Goal: Information Seeking & Learning: Learn about a topic

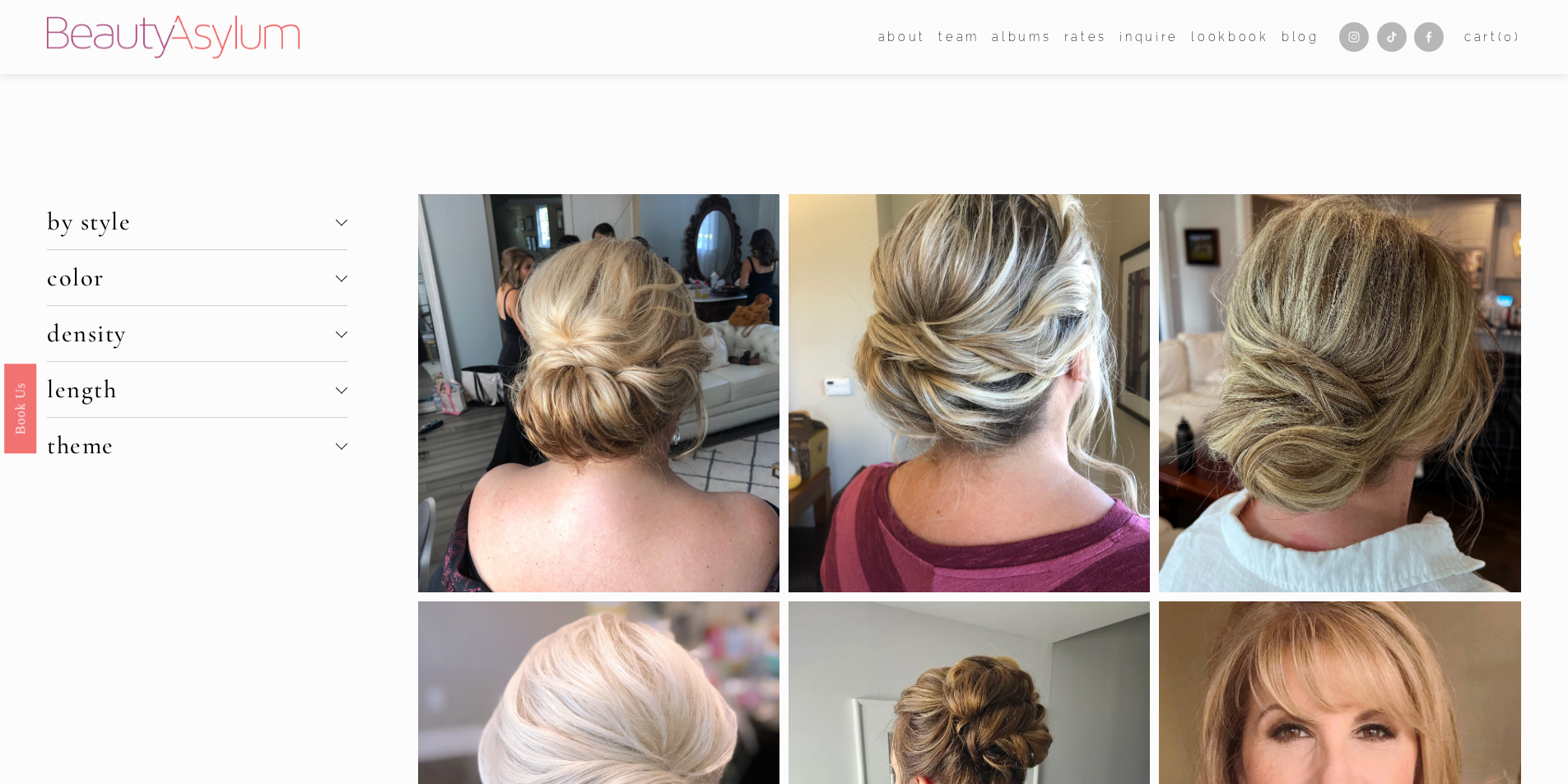
click at [343, 278] on div at bounding box center [341, 276] width 12 height 12
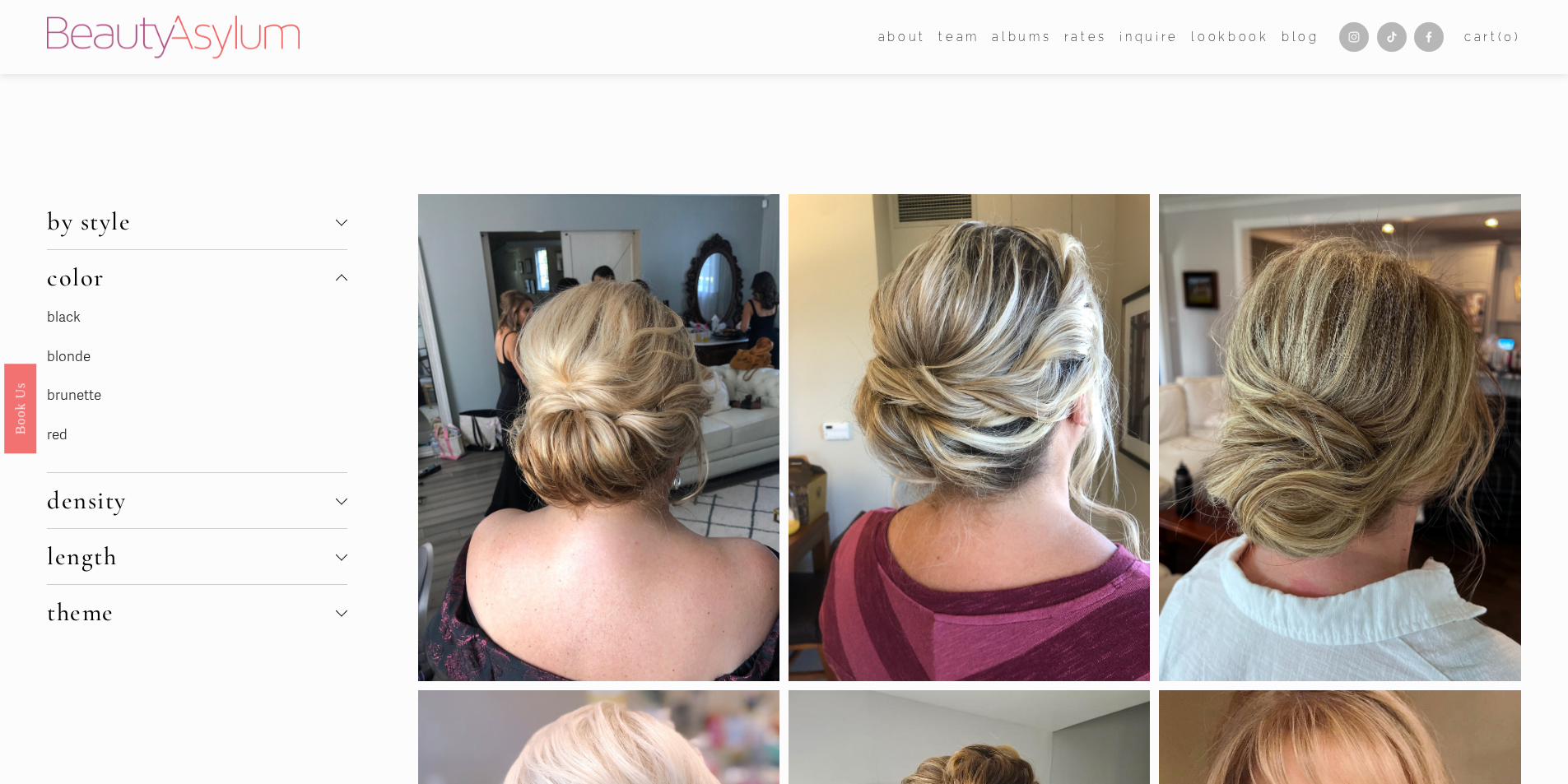
drag, startPoint x: 58, startPoint y: 357, endPoint x: 53, endPoint y: 351, distance: 7.8
click at [57, 357] on link "blonde" at bounding box center [68, 357] width 44 height 17
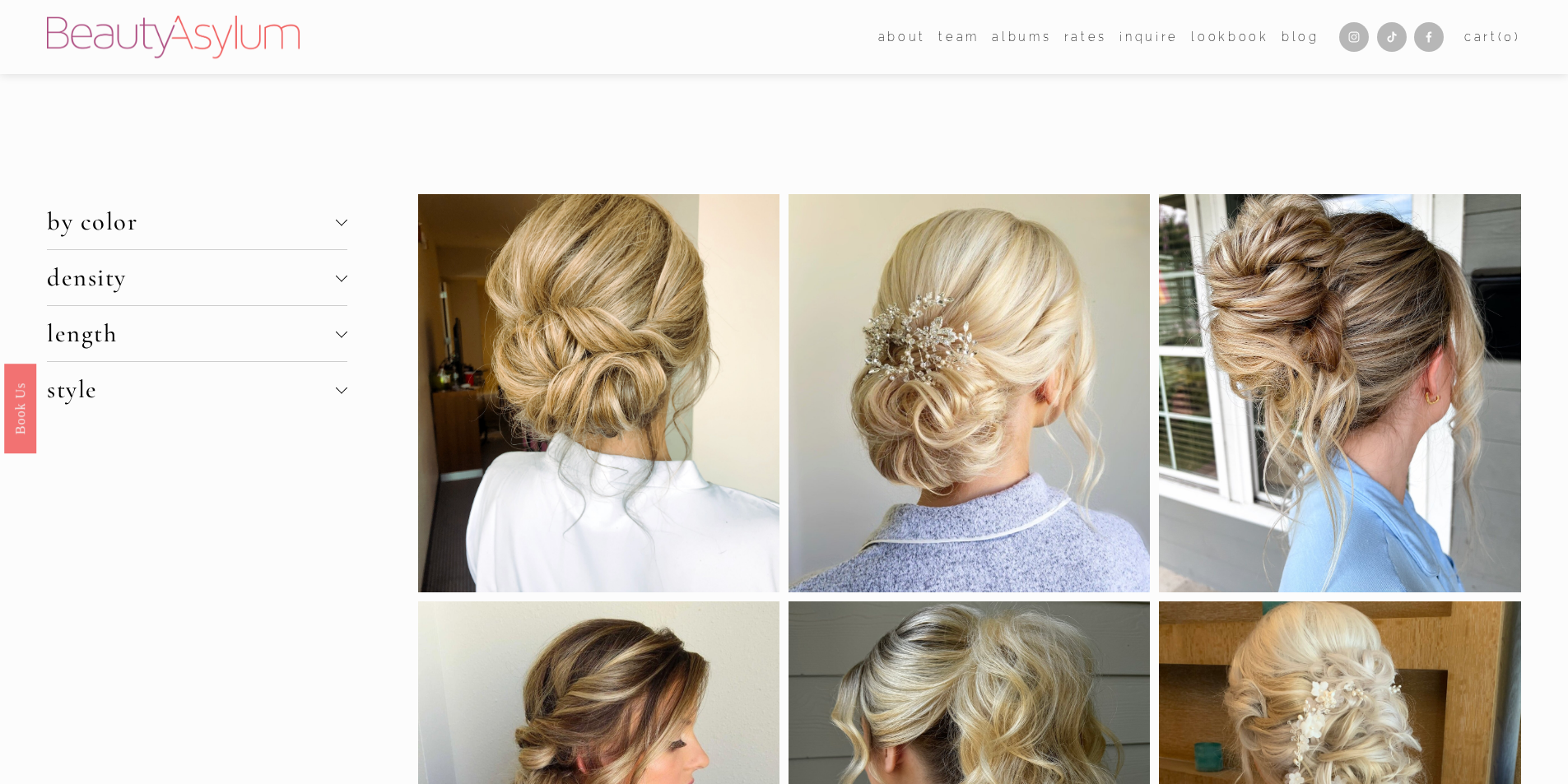
click at [344, 277] on div at bounding box center [341, 276] width 12 height 12
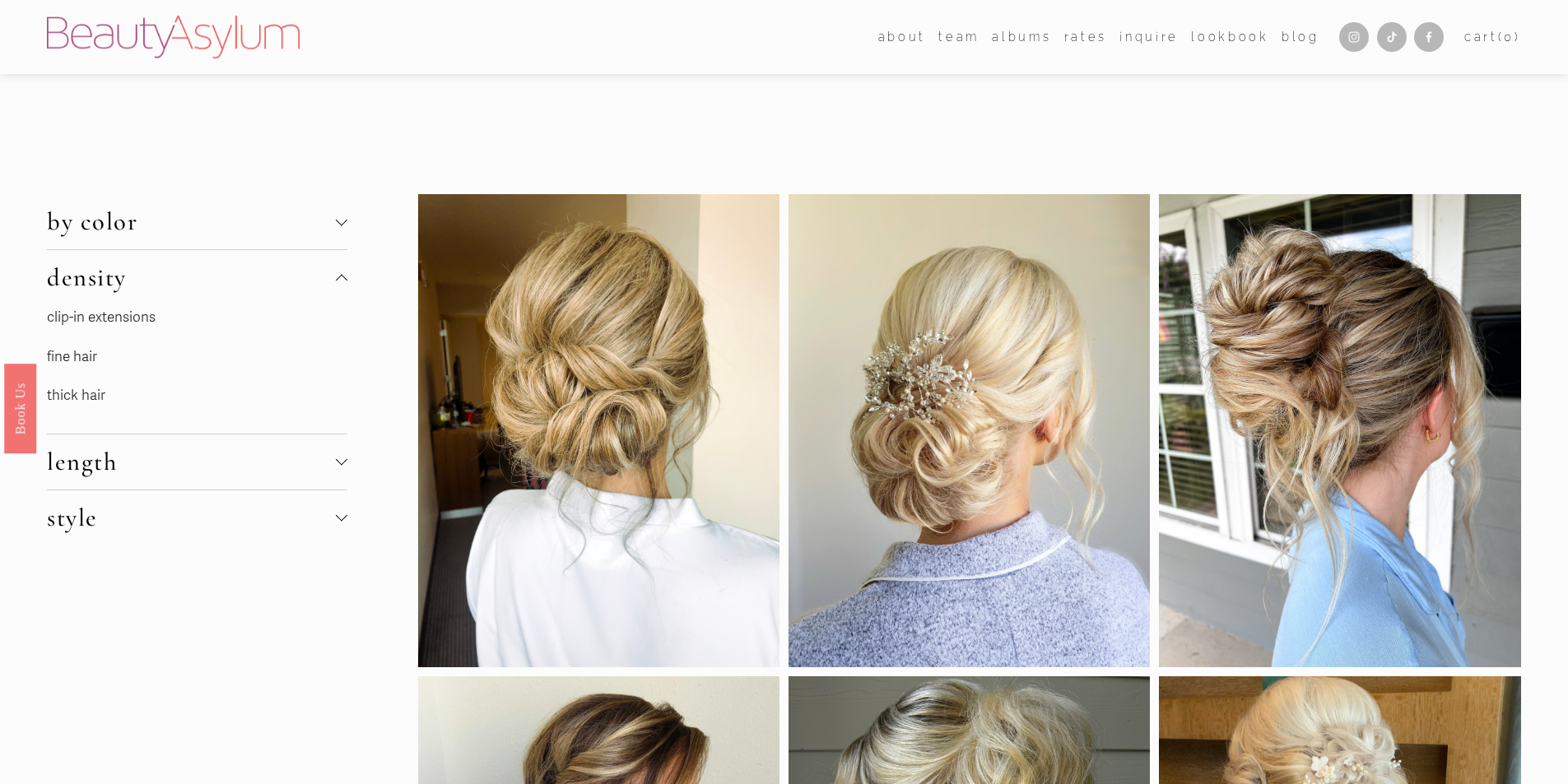
click at [88, 391] on link "thick hair" at bounding box center [76, 395] width 58 height 17
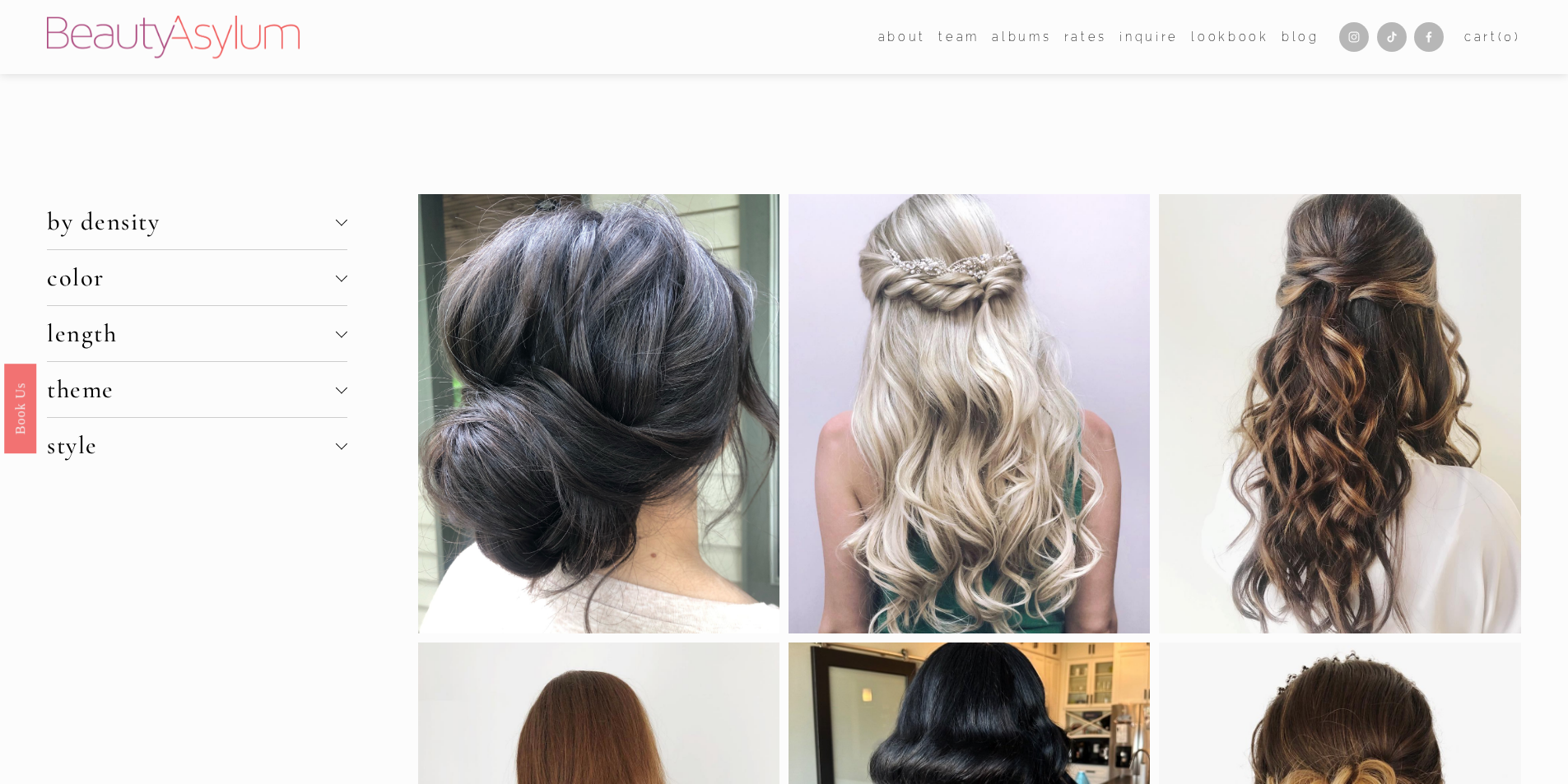
click at [342, 338] on div at bounding box center [341, 332] width 12 height 12
click at [339, 464] on div at bounding box center [341, 464] width 12 height 12
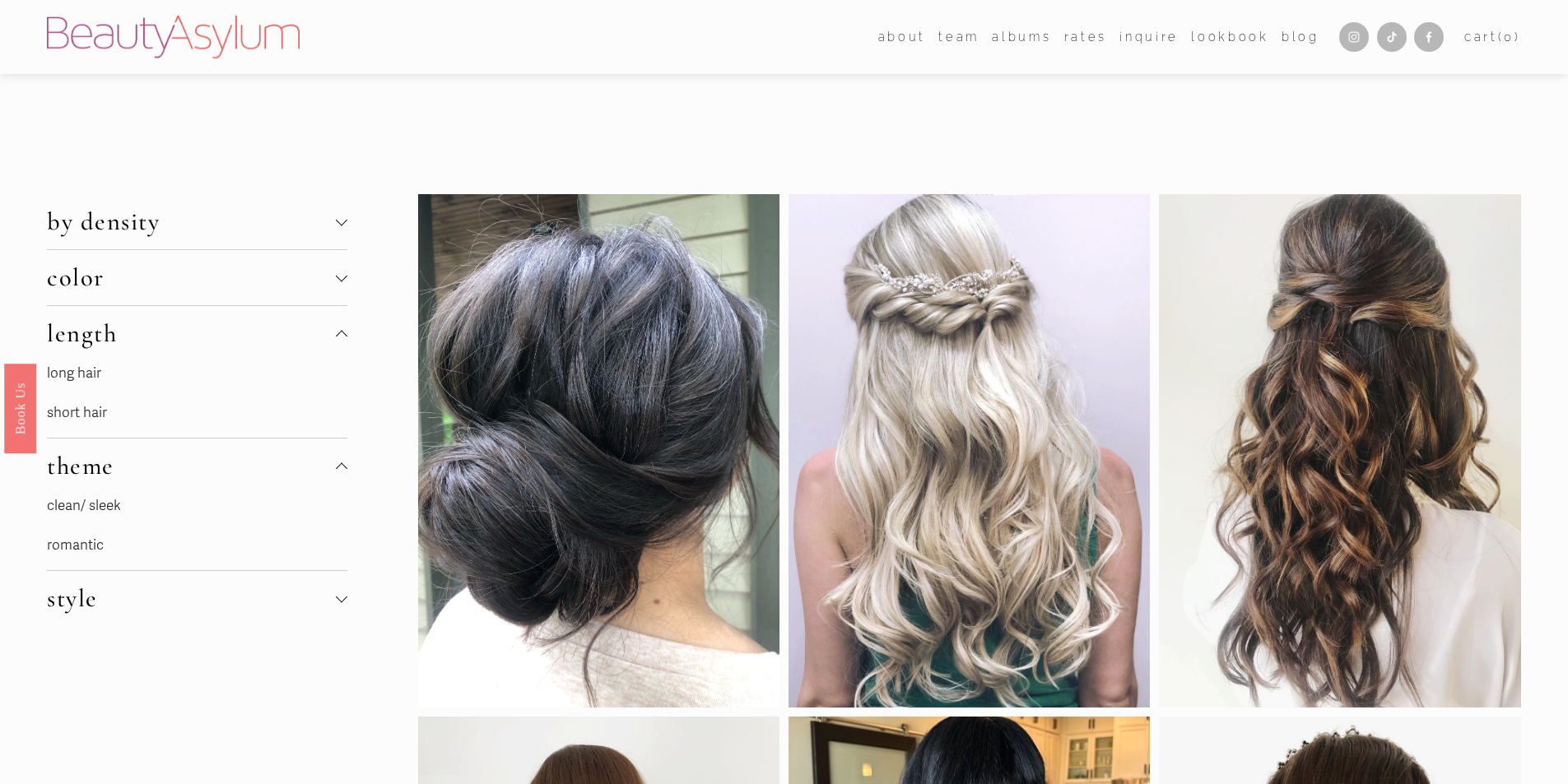
click at [343, 602] on div at bounding box center [342, 600] width 12 height 12
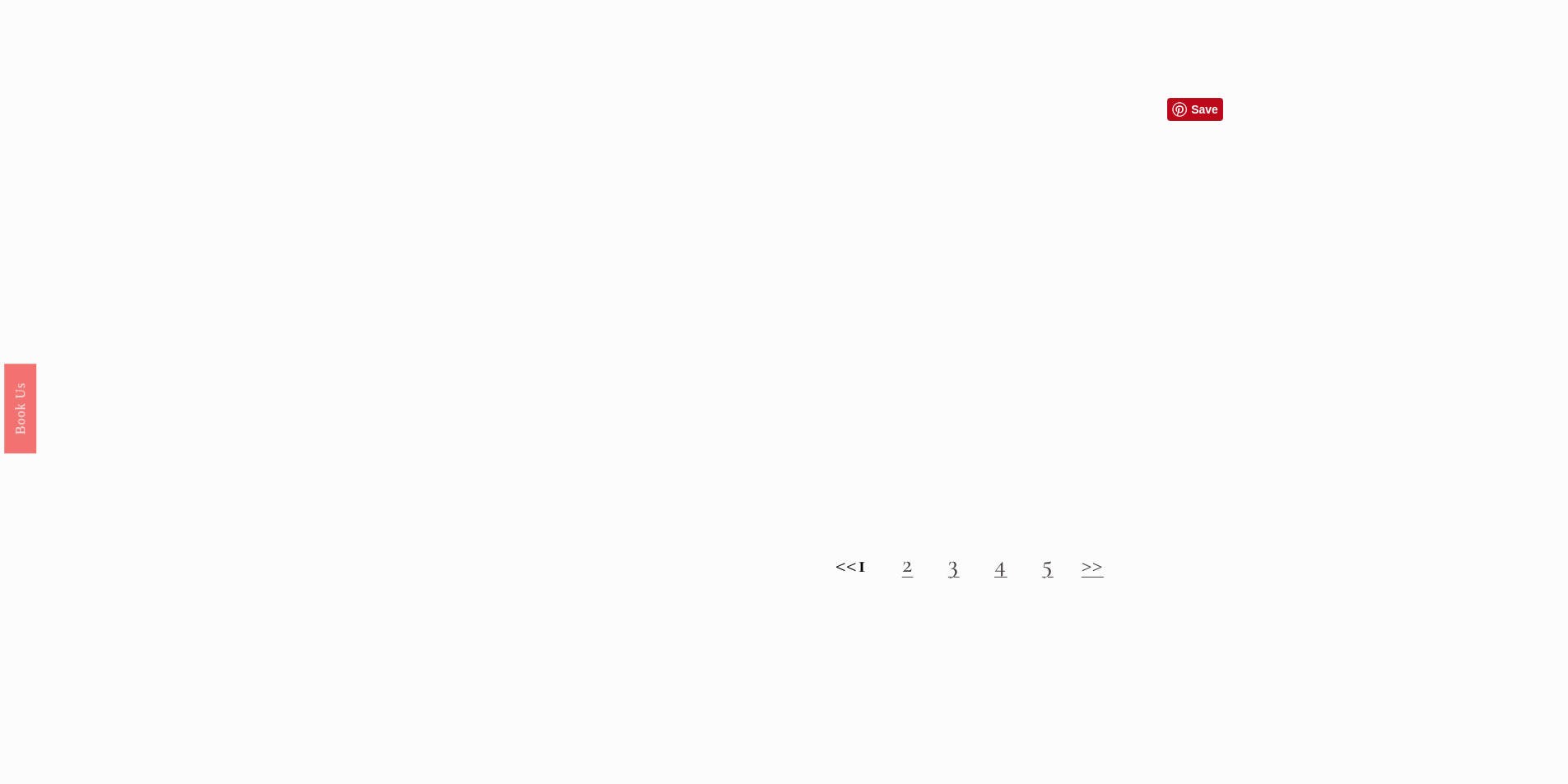
scroll to position [2140, 0]
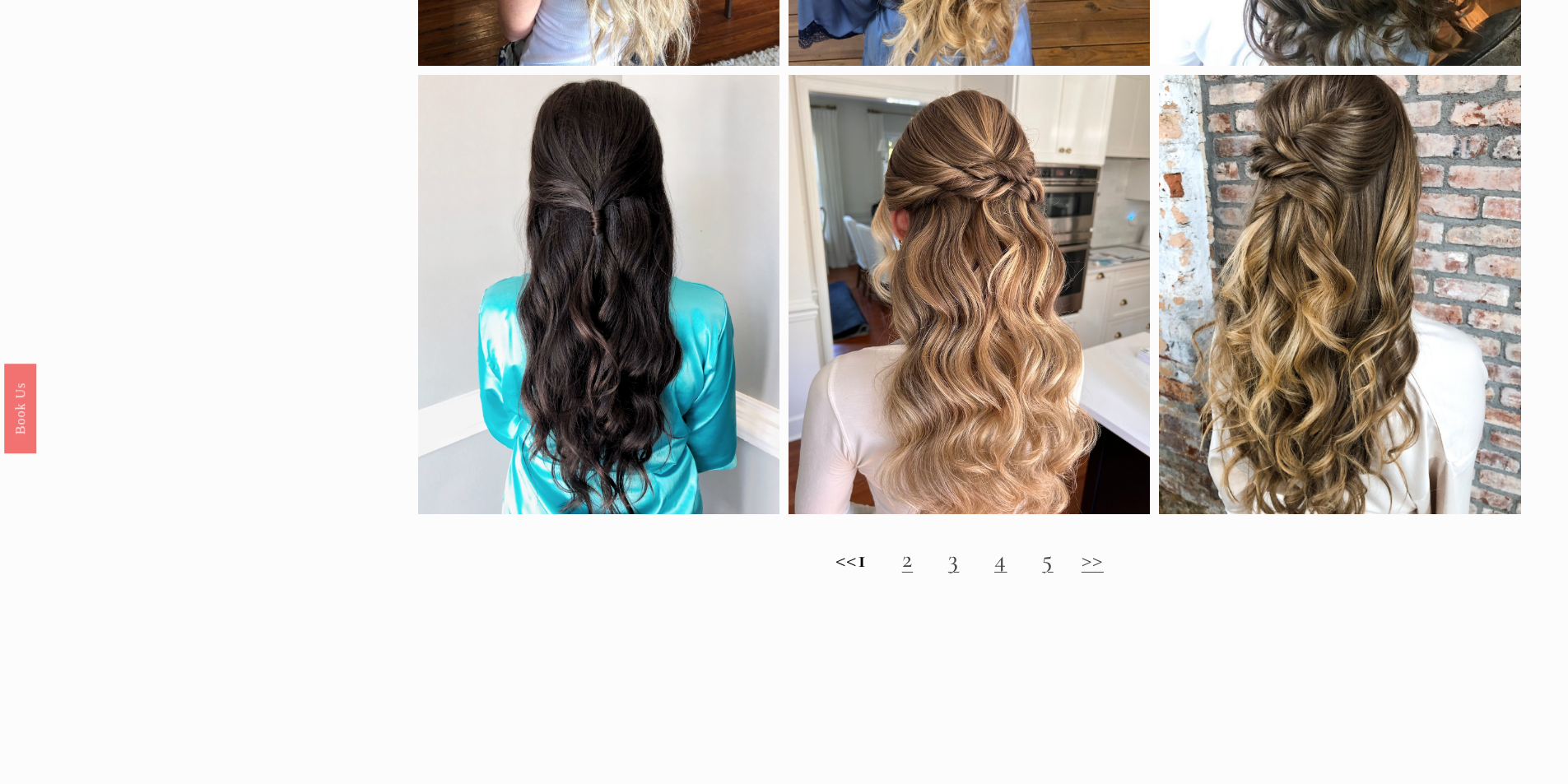
click at [930, 575] on h2 "<< 1 2 3 4 5 >>" at bounding box center [969, 560] width 1103 height 30
click at [913, 575] on link "2" at bounding box center [908, 559] width 12 height 30
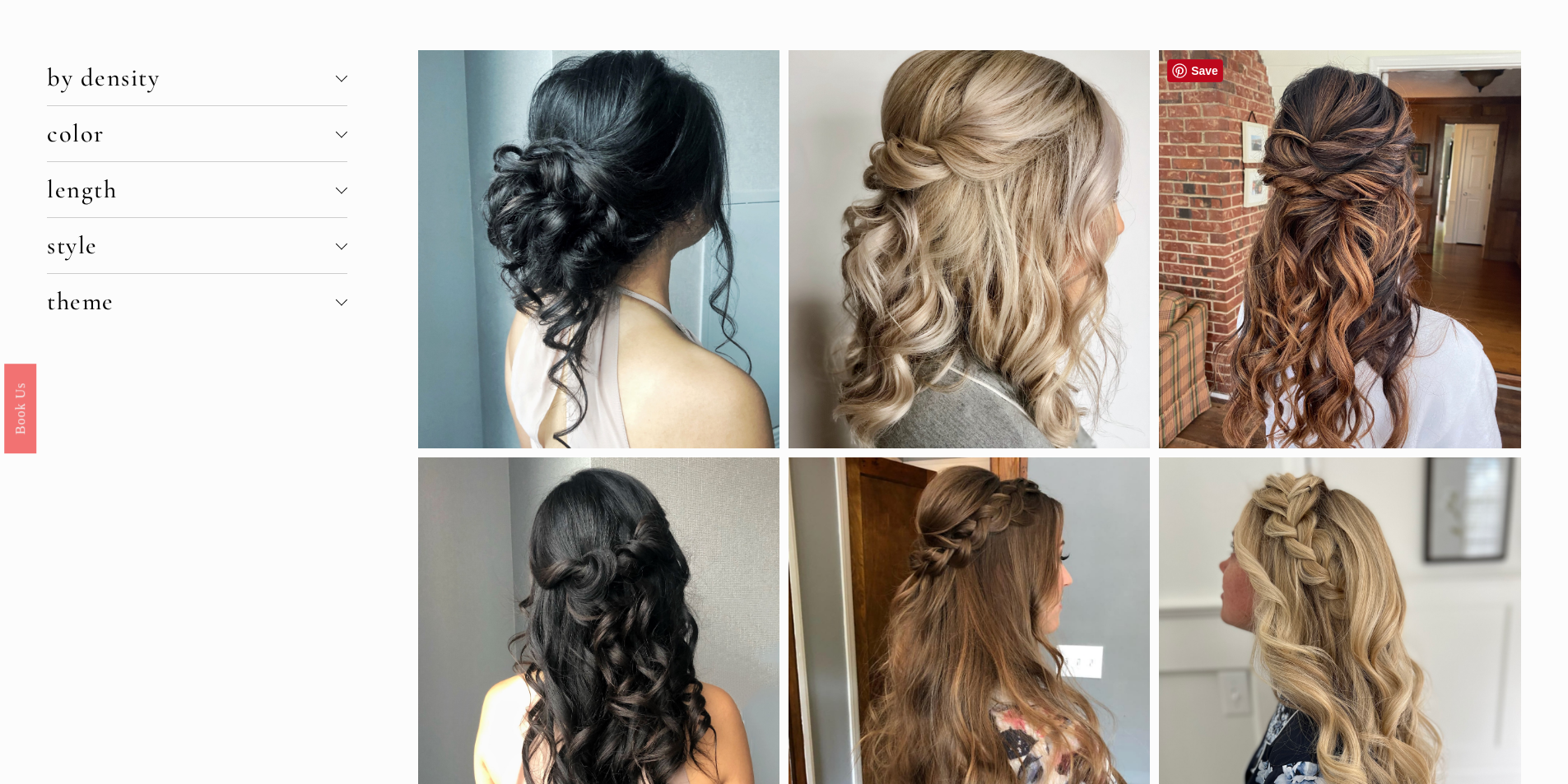
scroll to position [247, 0]
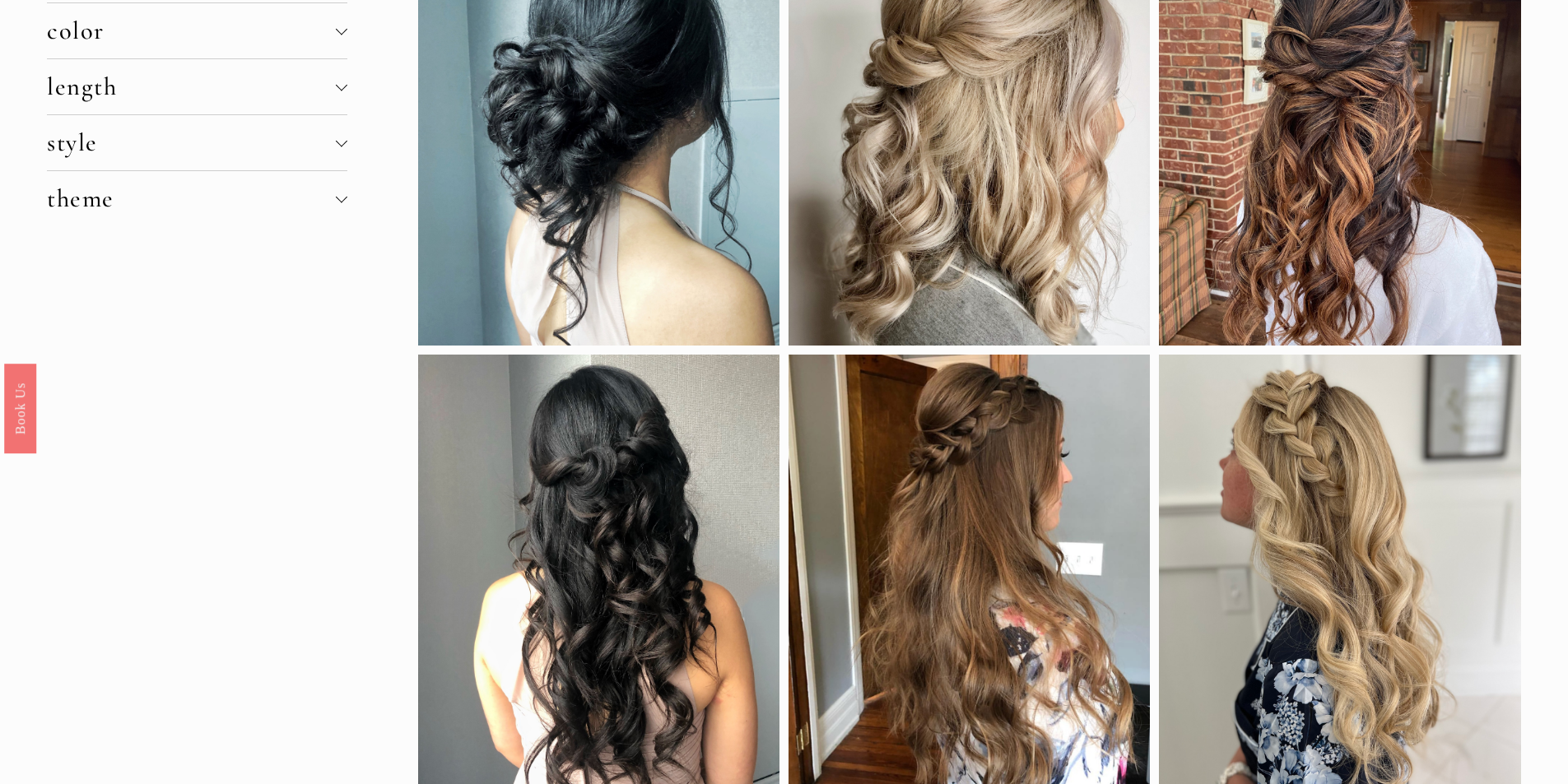
click at [334, 91] on span "length" at bounding box center [191, 86] width 288 height 30
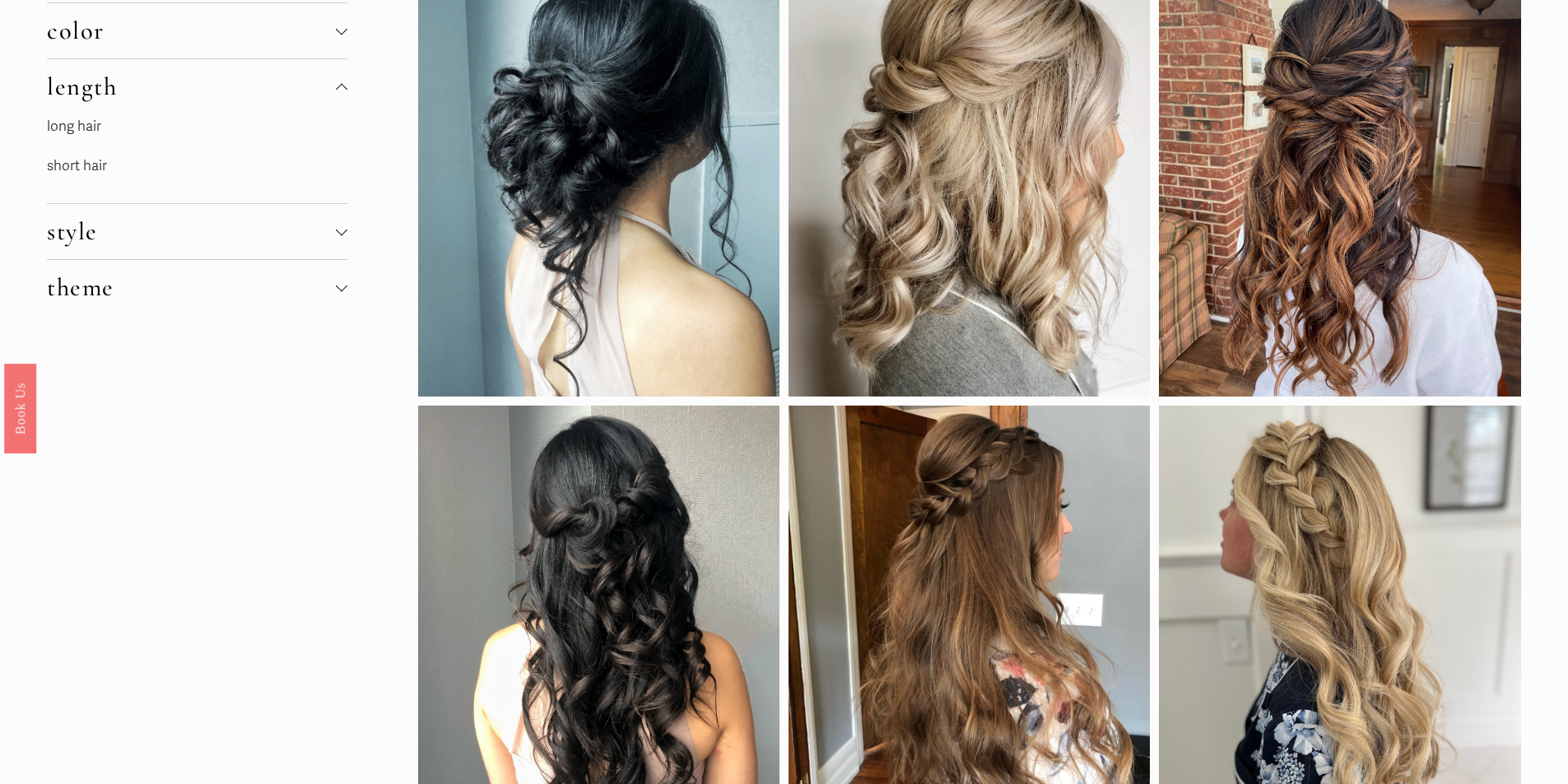
click at [107, 163] on link "short hair" at bounding box center [77, 166] width 60 height 17
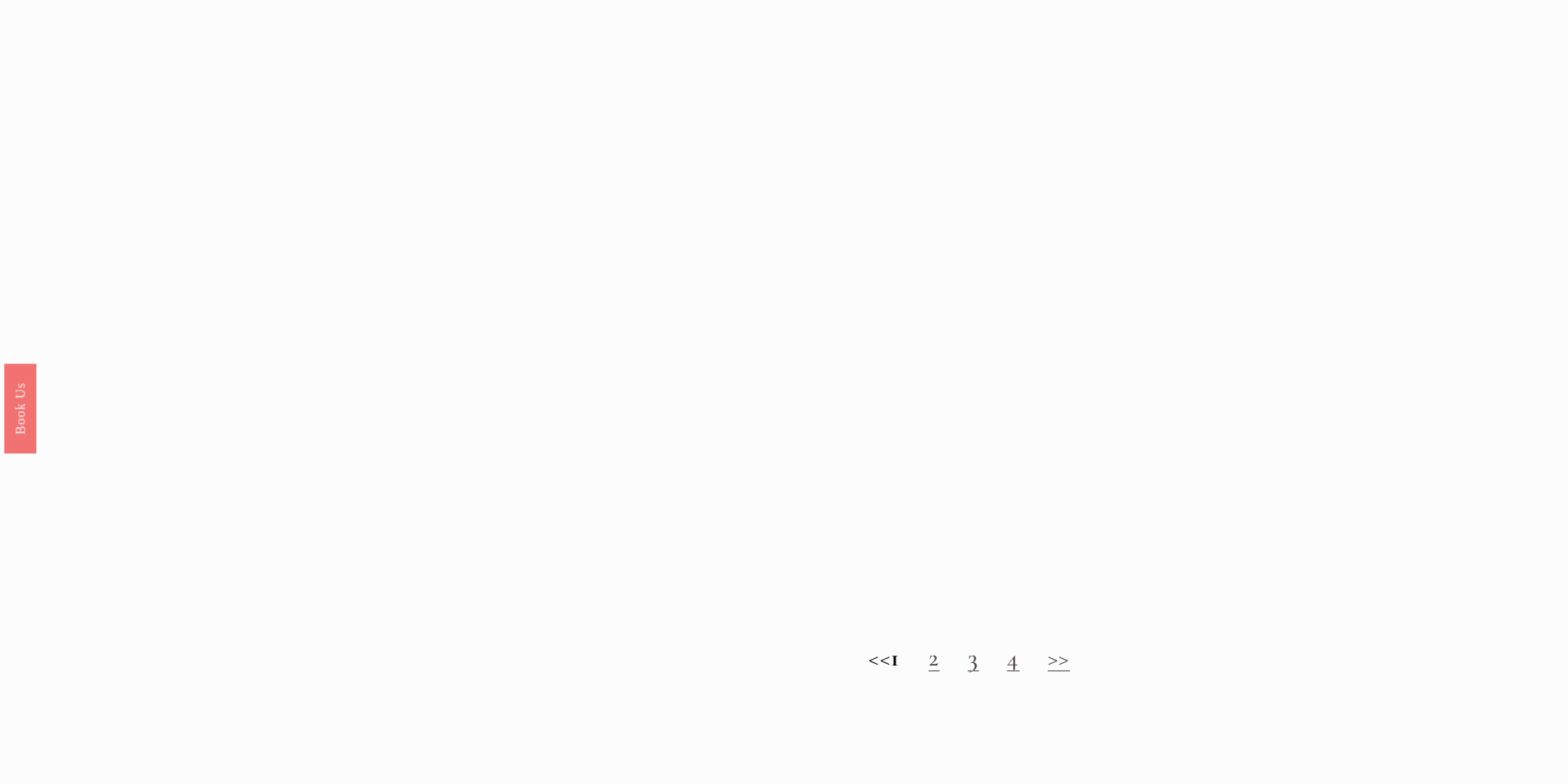
scroll to position [2057, 0]
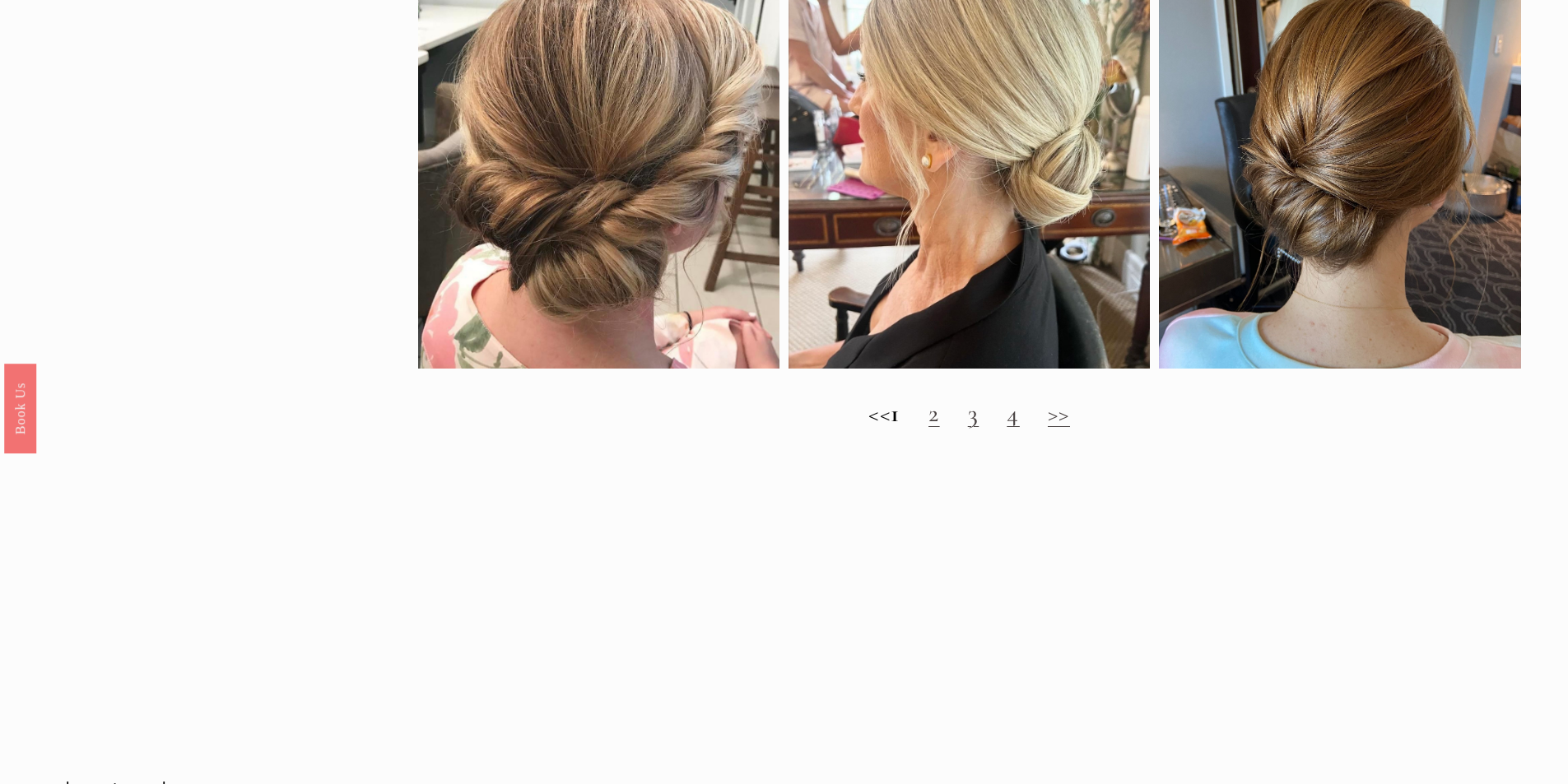
click at [940, 429] on link "2" at bounding box center [934, 413] width 12 height 30
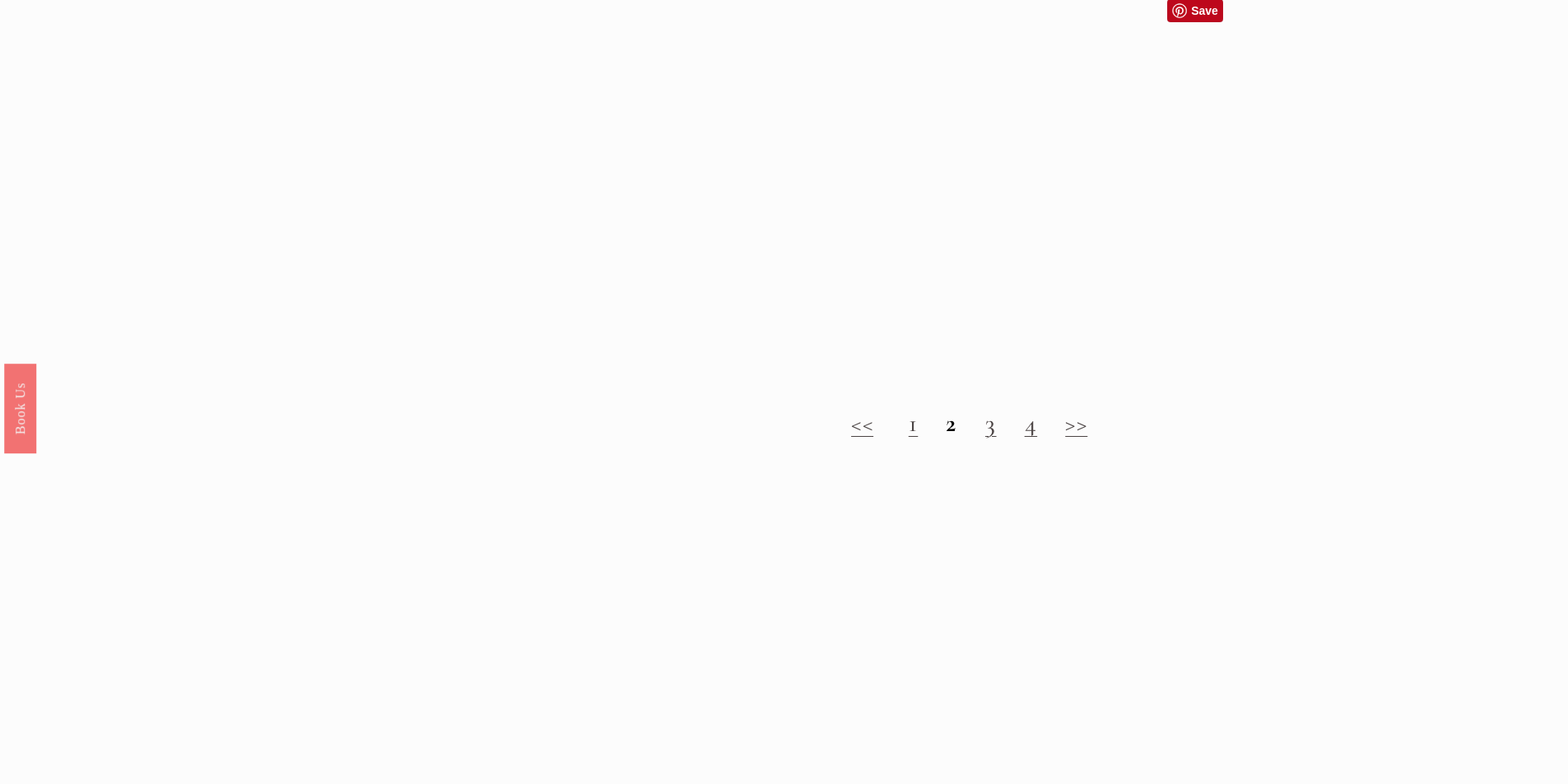
scroll to position [1892, 0]
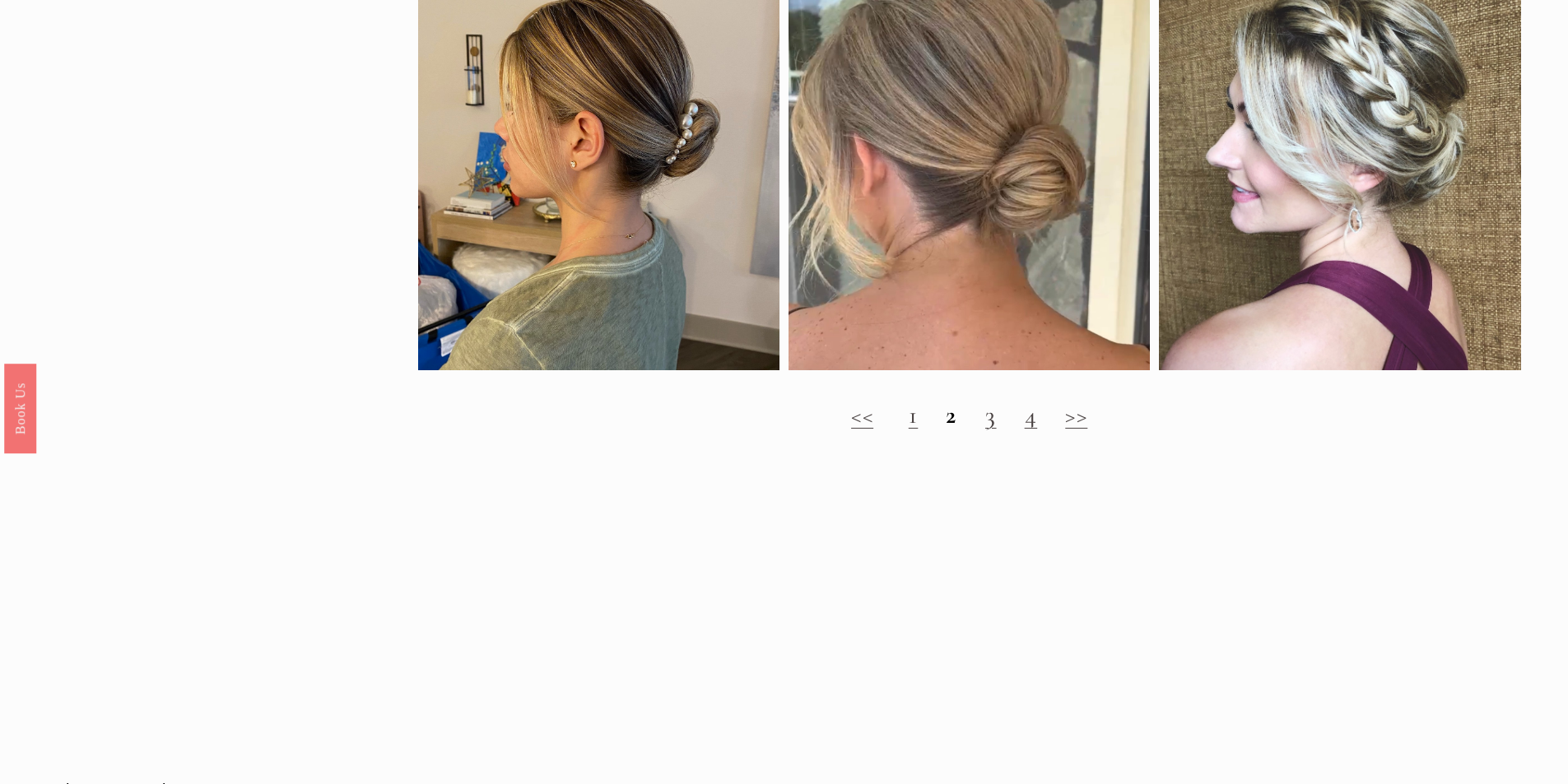
click at [992, 431] on link "3" at bounding box center [991, 415] width 12 height 30
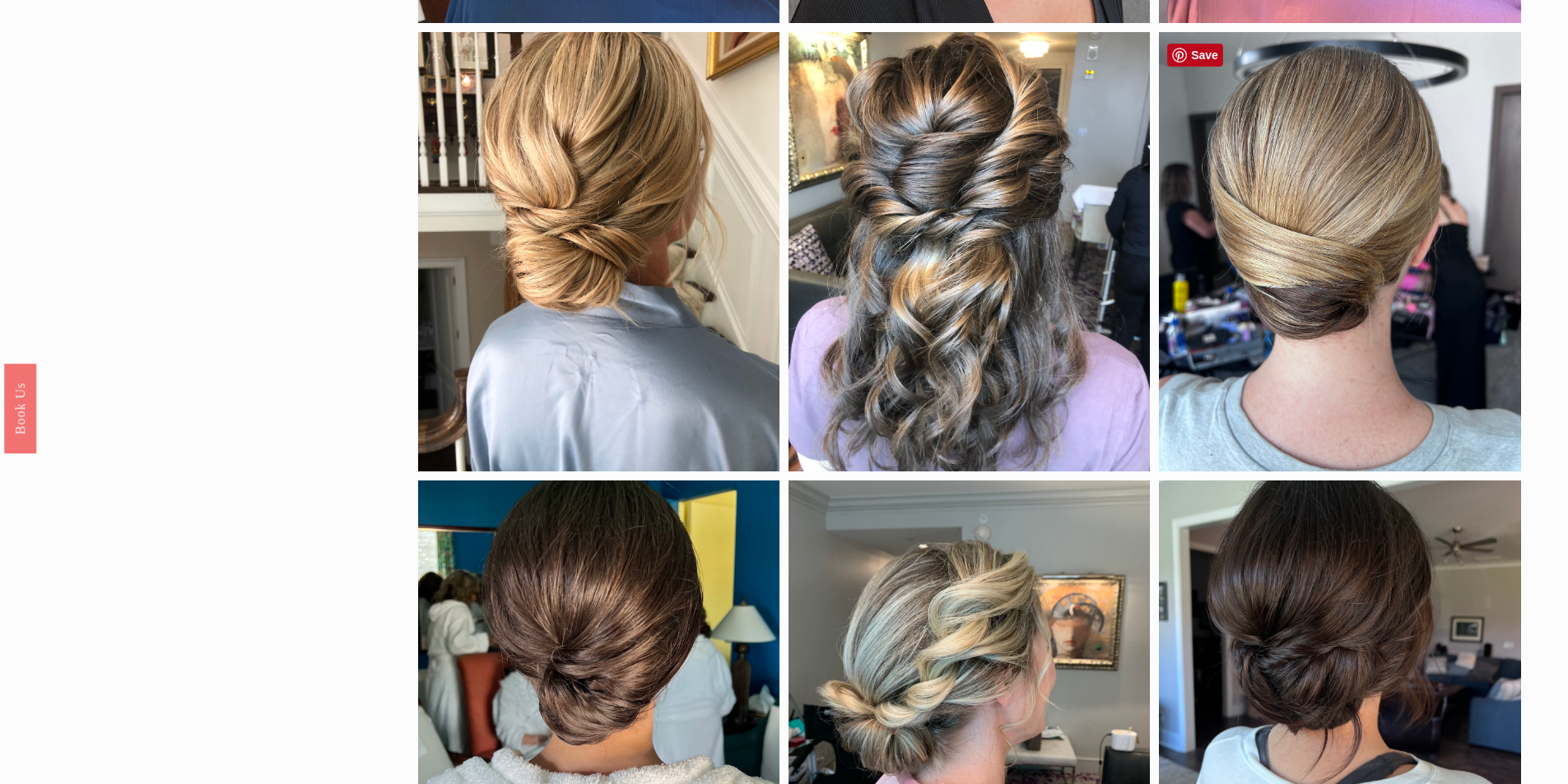
scroll to position [576, 0]
